Goal: Task Accomplishment & Management: Manage account settings

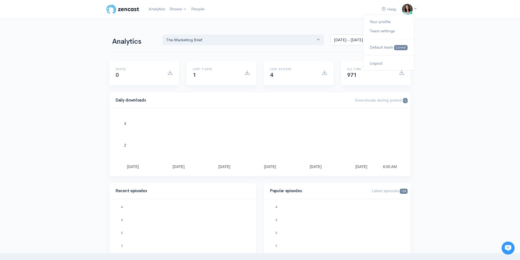
click at [416, 7] on icon at bounding box center [416, 9] width 4 height 4
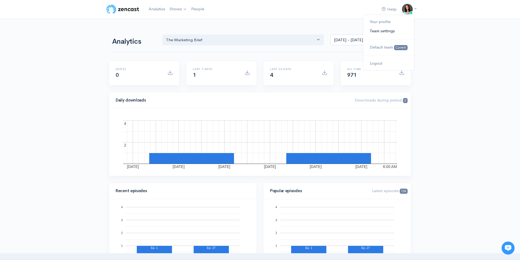
click at [383, 31] on link "Team settings" at bounding box center [388, 30] width 51 height 9
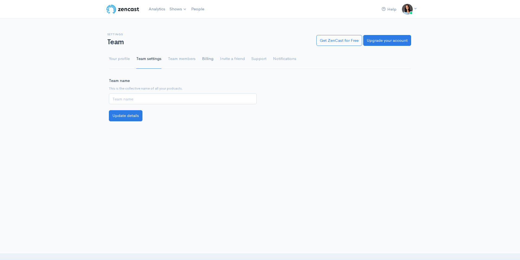
click at [207, 58] on link "Billing" at bounding box center [207, 59] width 11 height 20
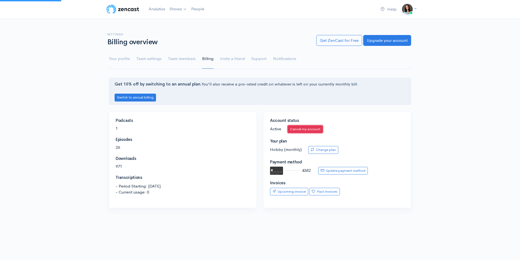
click at [311, 127] on link "Cancel my account" at bounding box center [305, 129] width 35 height 8
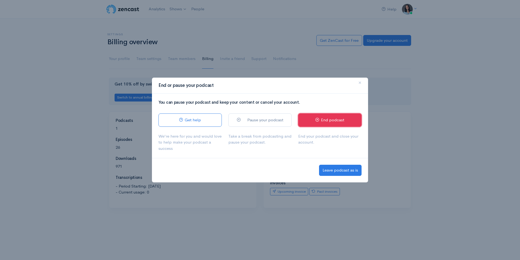
click at [320, 119] on link "End podcast" at bounding box center [329, 119] width 63 height 13
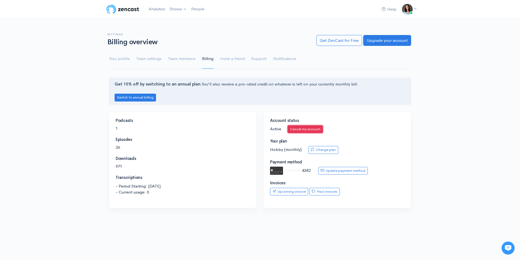
click at [316, 132] on link "Cancel my account" at bounding box center [305, 129] width 35 height 8
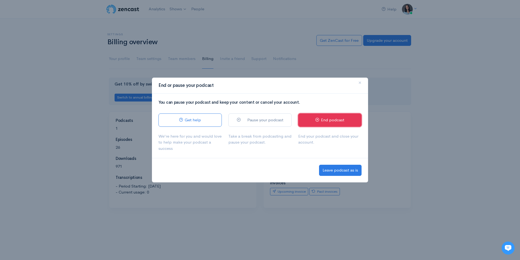
click at [333, 121] on link "End podcast" at bounding box center [329, 119] width 63 height 13
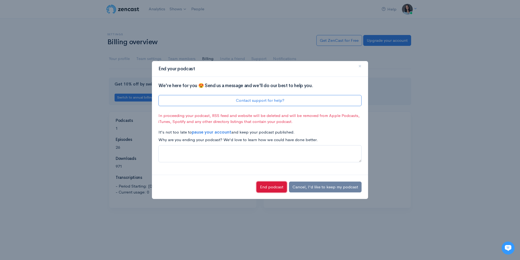
click at [280, 186] on button "End podcast" at bounding box center [272, 186] width 30 height 11
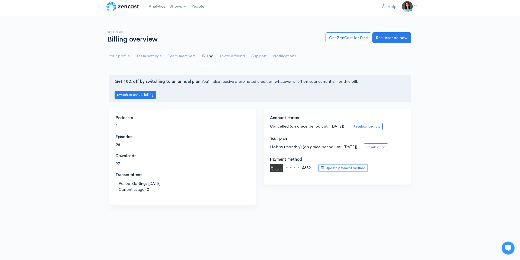
scroll to position [4, 0]
